Goal: Communication & Community: Answer question/provide support

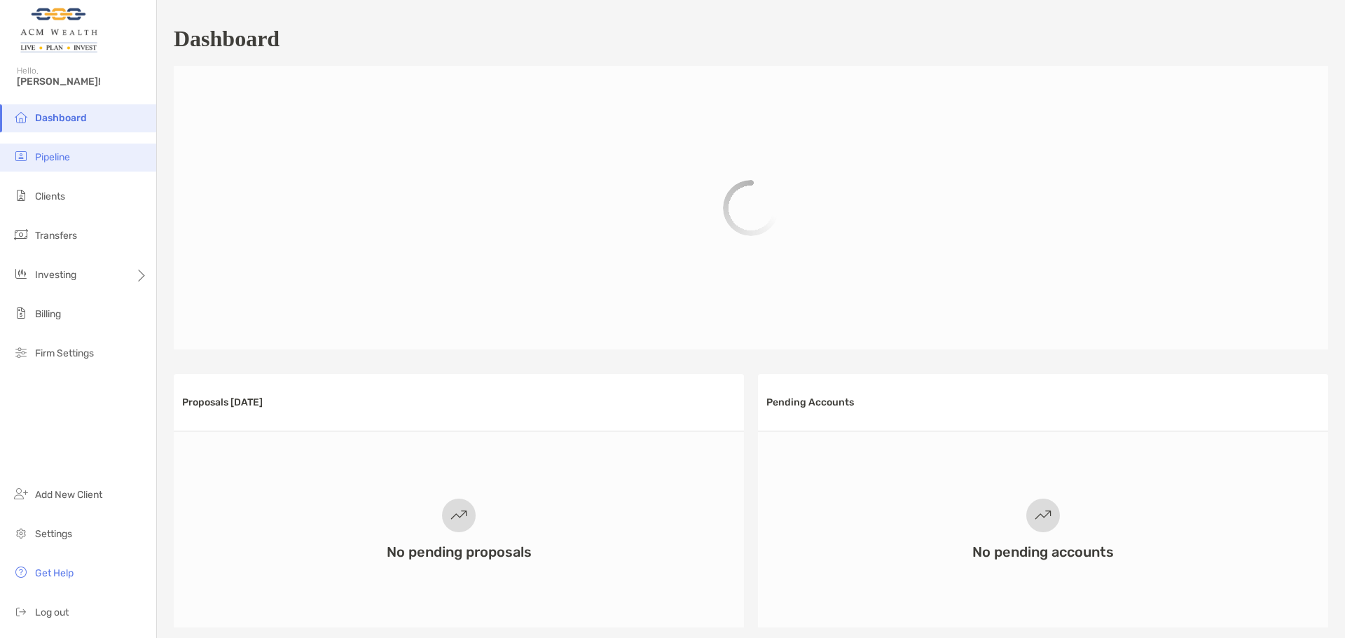
click at [39, 154] on span "Pipeline" at bounding box center [52, 157] width 35 height 12
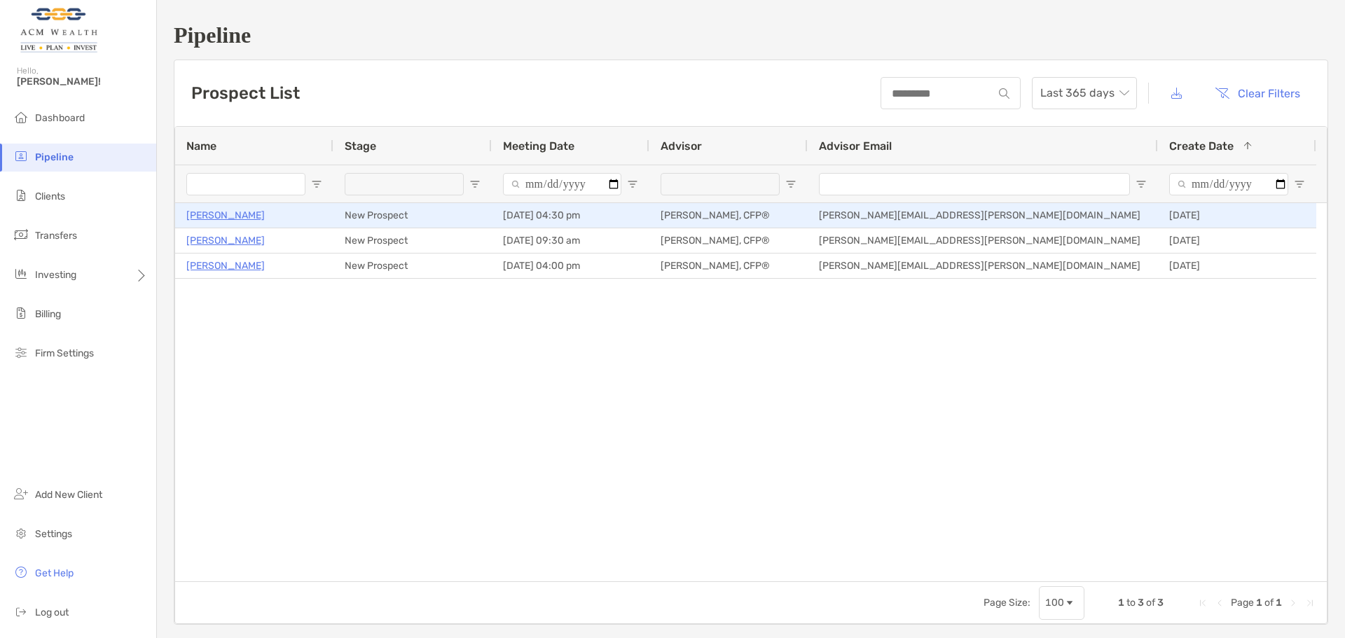
click at [221, 216] on p "[PERSON_NAME]" at bounding box center [225, 216] width 78 height 18
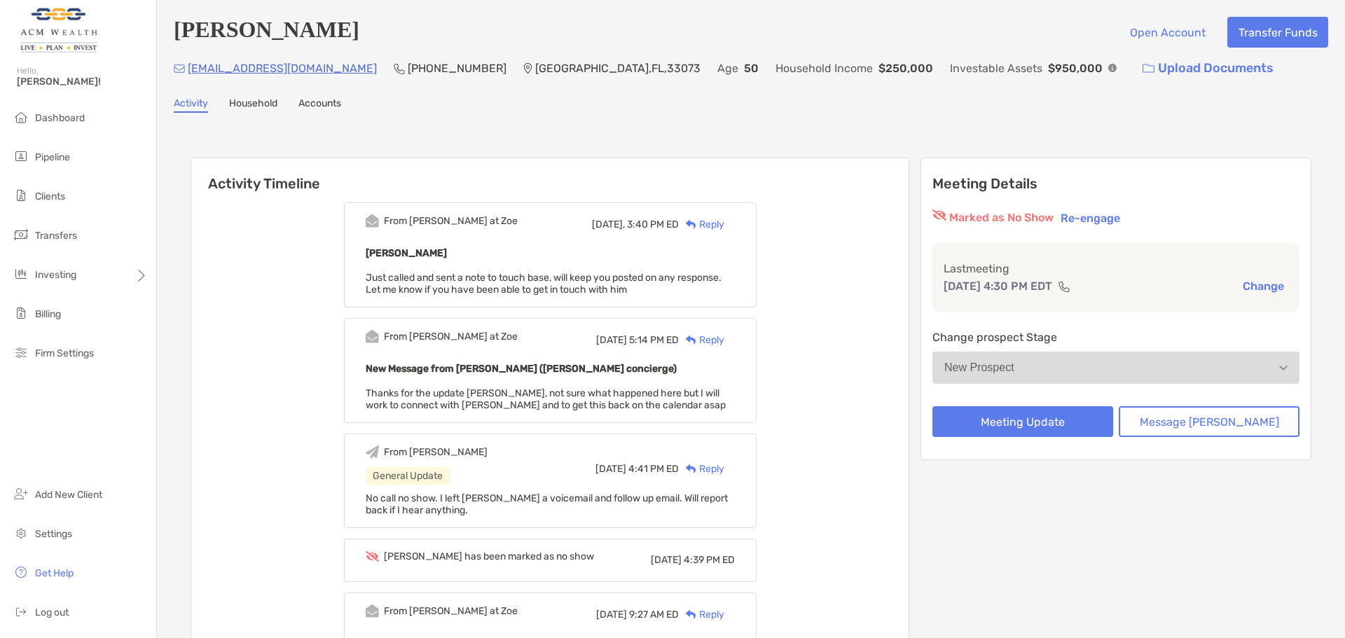
click at [724, 224] on div "Reply" at bounding box center [702, 224] width 46 height 15
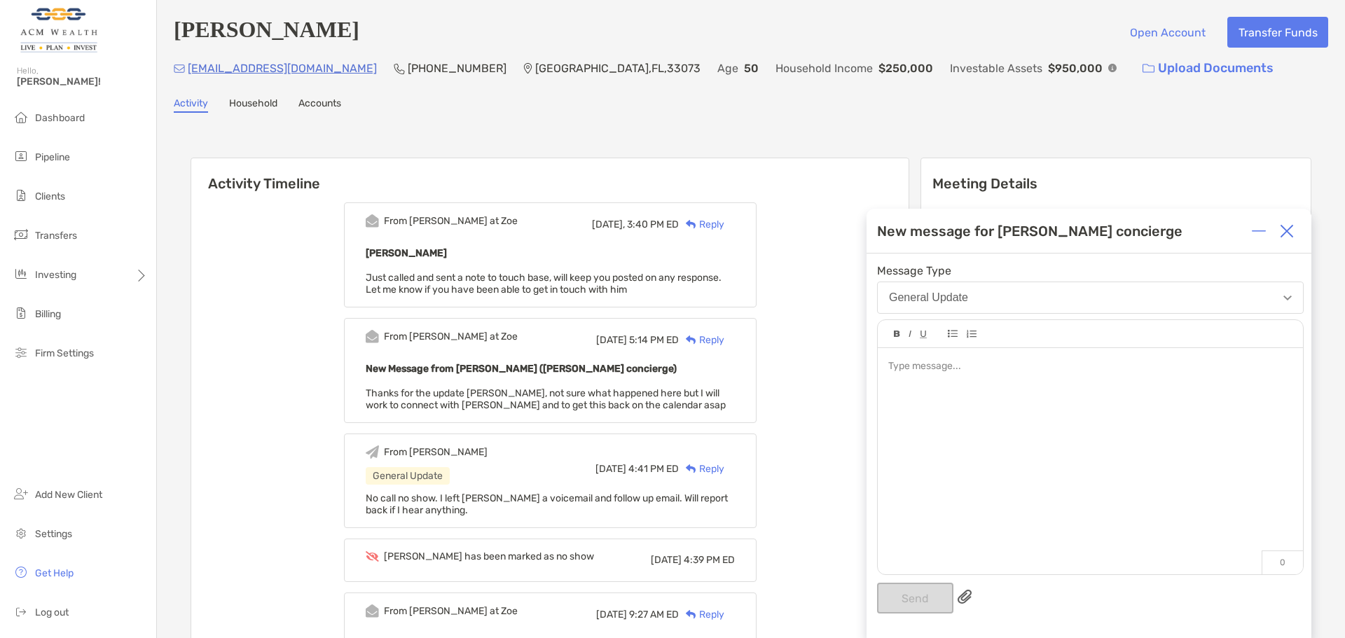
drag, startPoint x: 1021, startPoint y: 421, endPoint x: 1025, endPoint y: 412, distance: 9.8
click at [1021, 417] on div at bounding box center [1090, 454] width 425 height 212
click at [904, 605] on button "Send" at bounding box center [915, 598] width 76 height 31
